Goal: Task Accomplishment & Management: Manage account settings

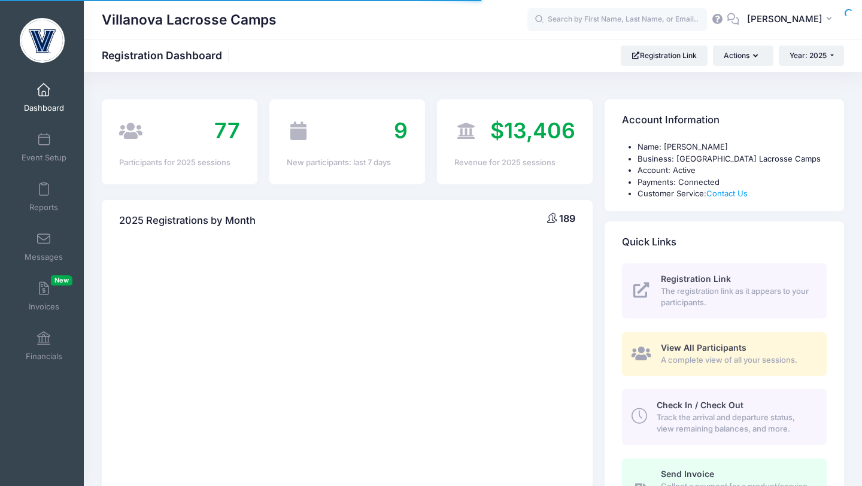
select select
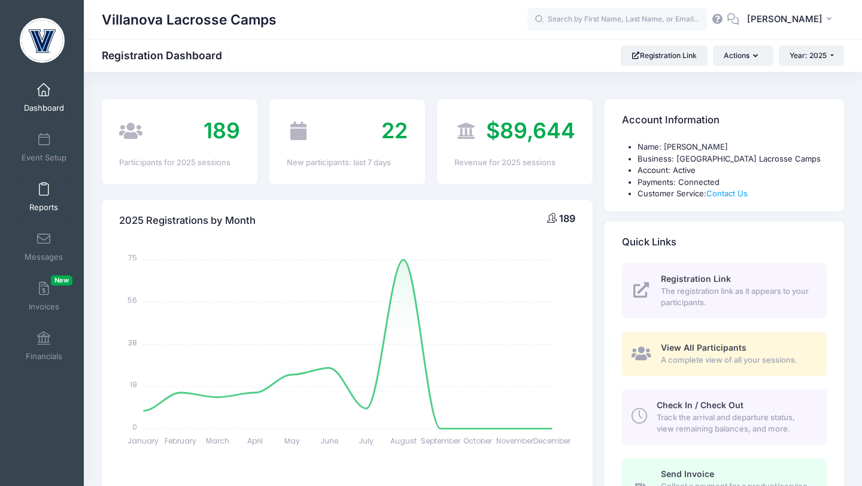
click at [44, 192] on span at bounding box center [44, 189] width 0 height 13
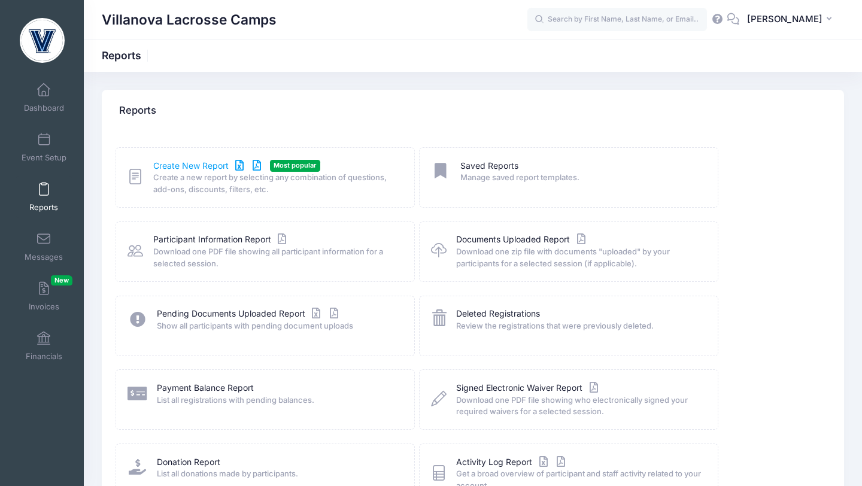
click at [158, 163] on link "Create New Report" at bounding box center [208, 166] width 111 height 13
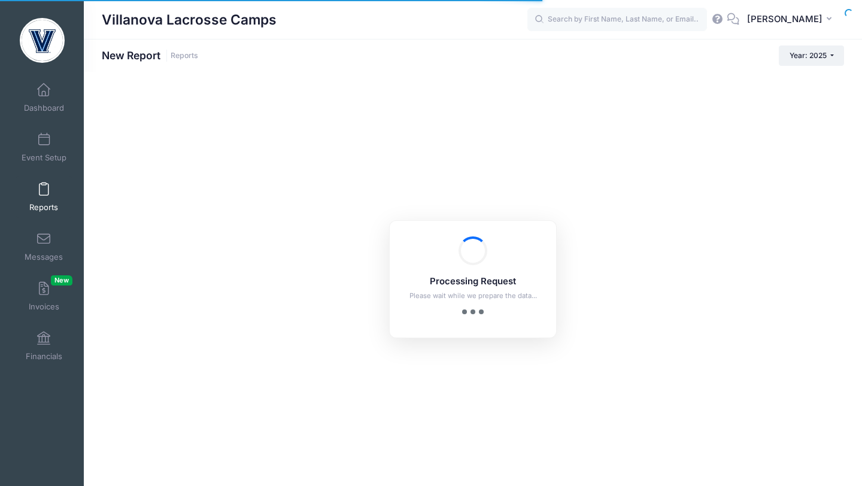
checkbox input "true"
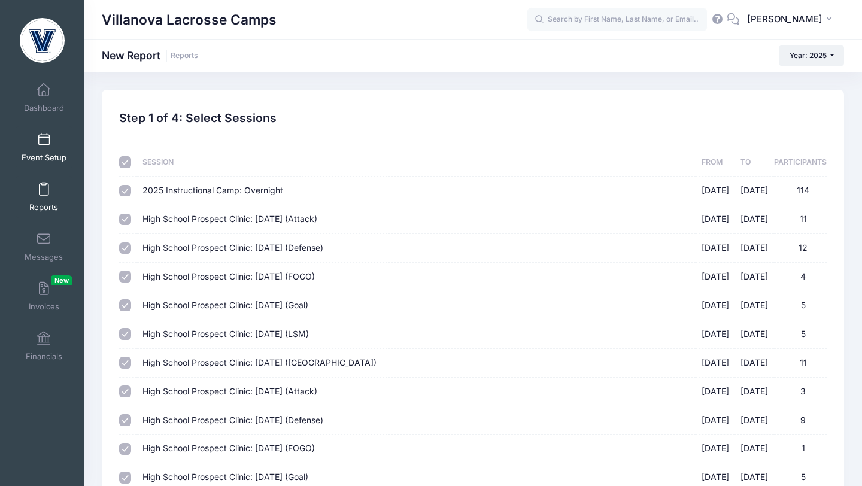
click at [44, 146] on span at bounding box center [44, 140] width 0 height 13
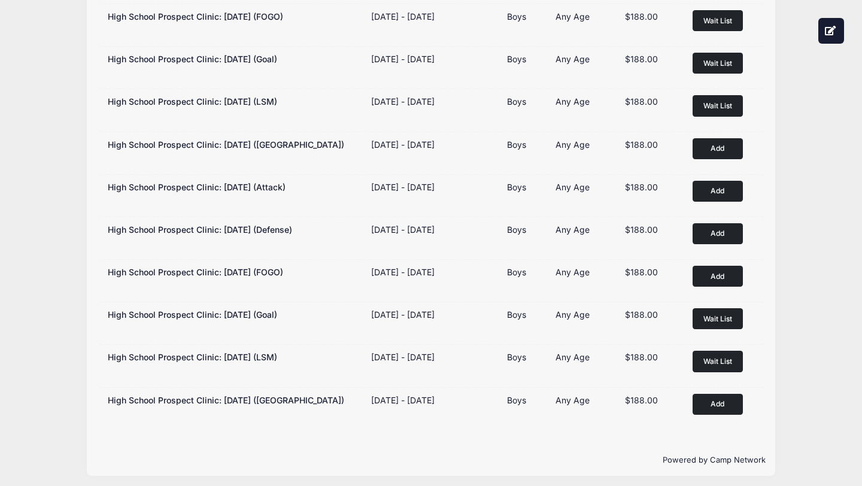
scroll to position [258, 0]
